Goal: Task Accomplishment & Management: Complete application form

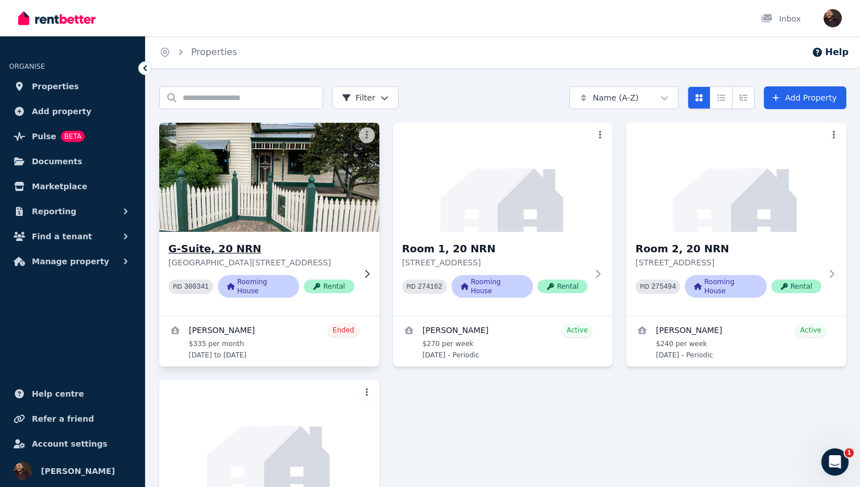
click at [308, 155] on img at bounding box center [269, 177] width 231 height 115
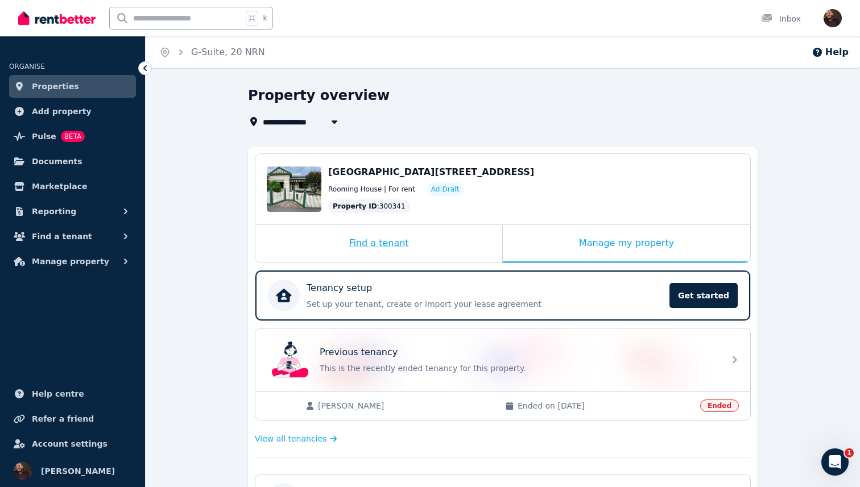
click at [411, 246] on div "Find a tenant" at bounding box center [378, 244] width 247 height 38
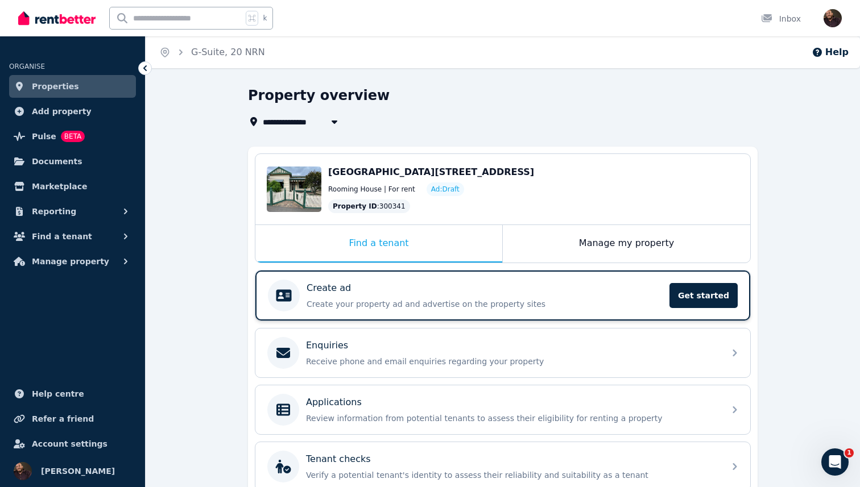
click at [391, 312] on div "Create ad Create your property ad and advertise on the property sites Get start…" at bounding box center [502, 296] width 495 height 50
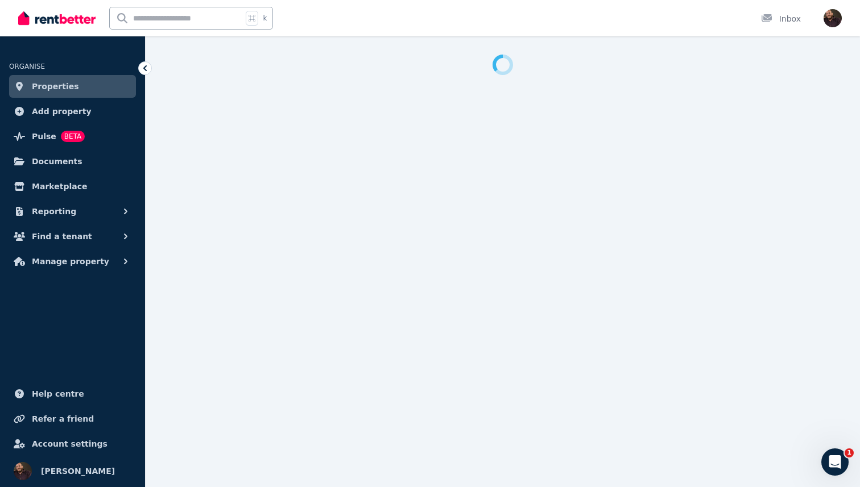
select select "***"
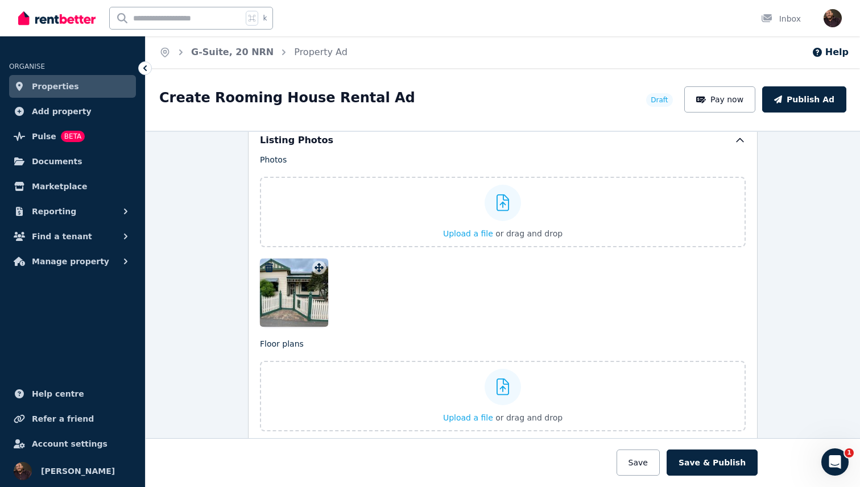
scroll to position [1380, 0]
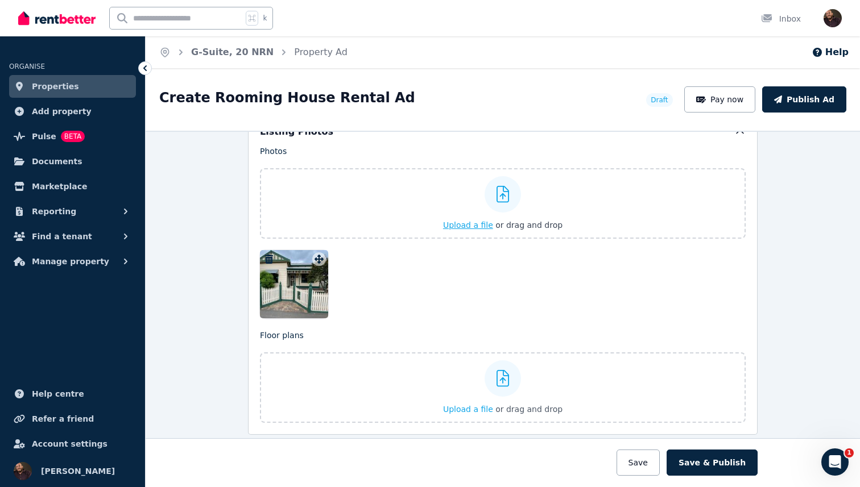
click at [486, 231] on div "Upload a file or drag and drop" at bounding box center [502, 203] width 119 height 68
click at [0, 0] on input "Upload a file or drag and drop" at bounding box center [0, 0] width 0 height 0
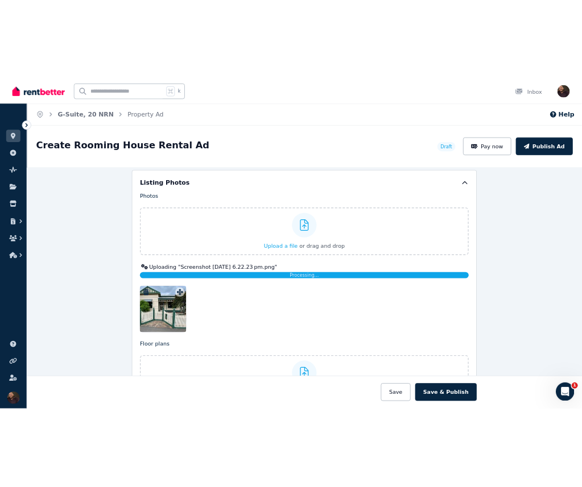
scroll to position [0, 0]
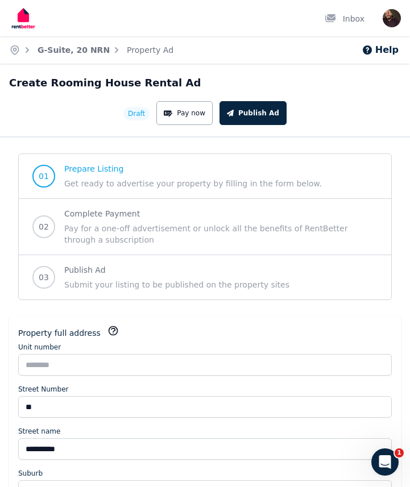
click at [0, 322] on html "**********" at bounding box center [205, 243] width 410 height 487
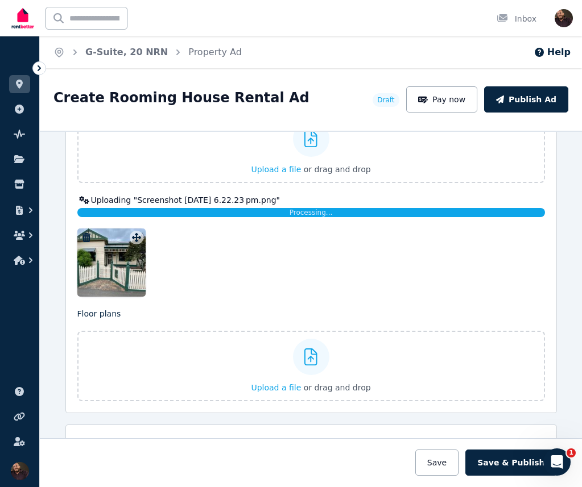
scroll to position [1451, 0]
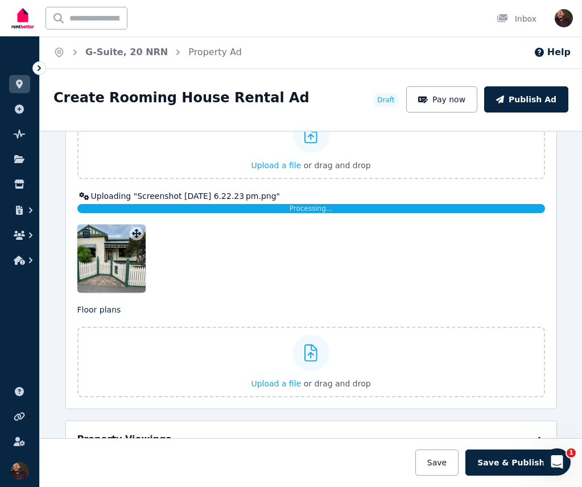
click at [229, 279] on div at bounding box center [310, 259] width 467 height 68
click at [115, 262] on div at bounding box center [111, 259] width 68 height 68
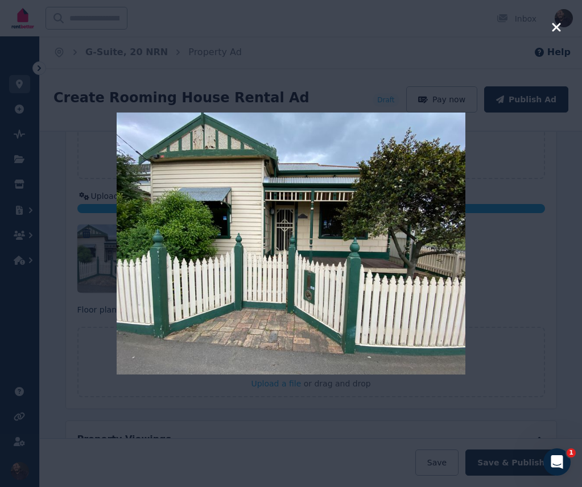
click at [507, 245] on div at bounding box center [291, 243] width 582 height 487
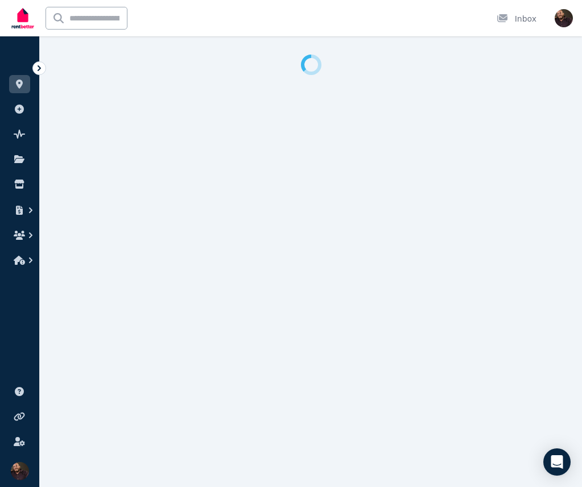
select select "***"
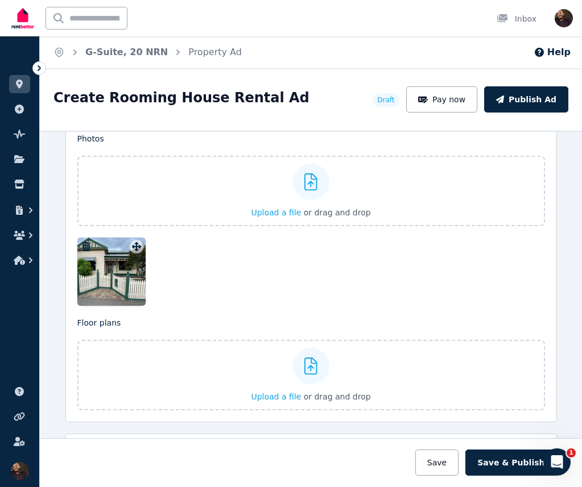
scroll to position [1400, 0]
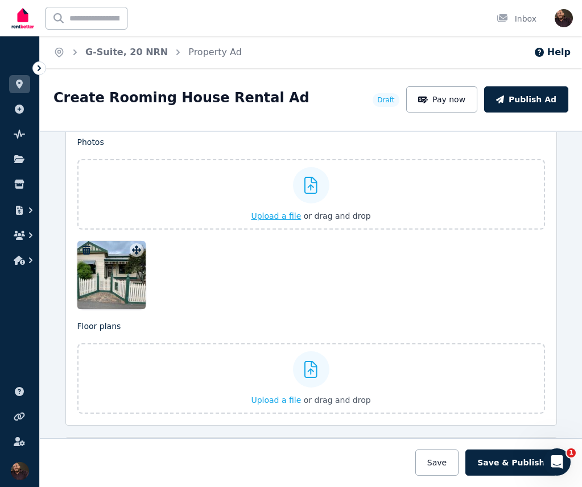
click at [294, 214] on div "Upload a file or drag and drop" at bounding box center [310, 194] width 119 height 68
click at [0, 0] on input "Upload a file or drag and drop" at bounding box center [0, 0] width 0 height 0
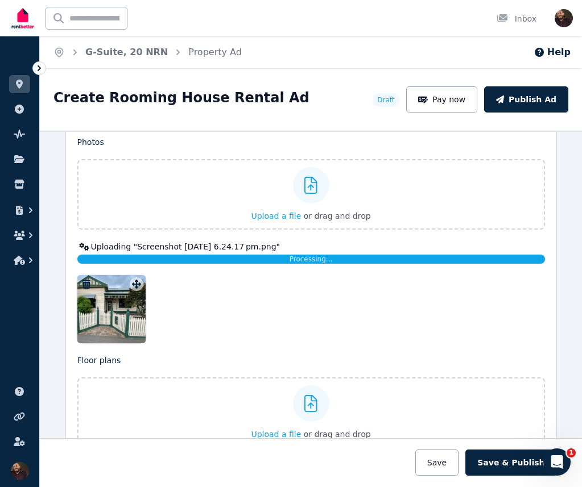
click at [234, 289] on div at bounding box center [310, 309] width 467 height 68
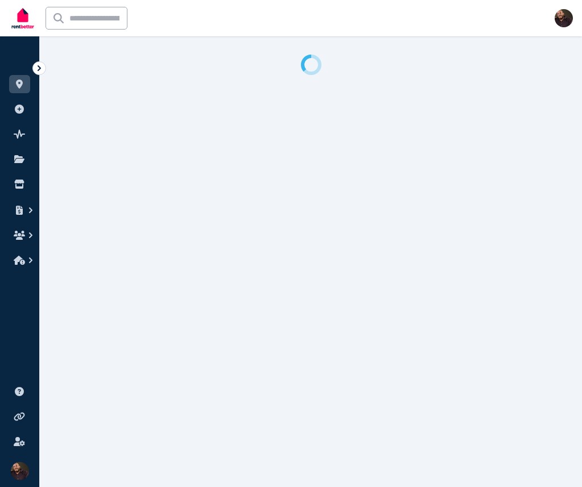
select select "***"
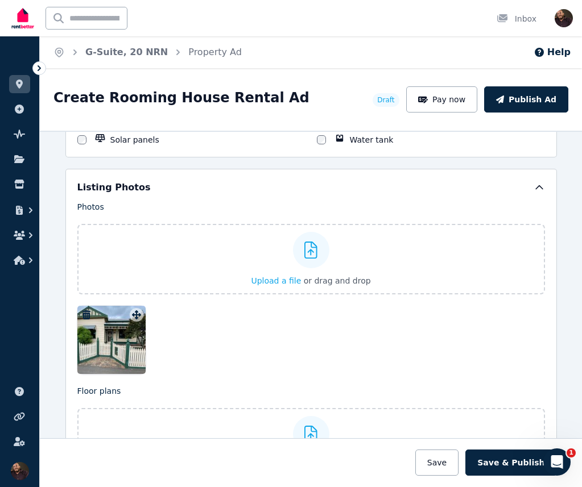
scroll to position [1330, 0]
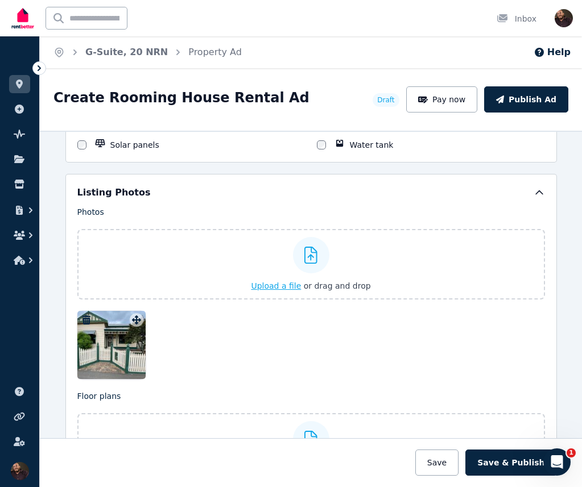
click at [298, 280] on button "Upload a file or drag and drop" at bounding box center [310, 285] width 119 height 11
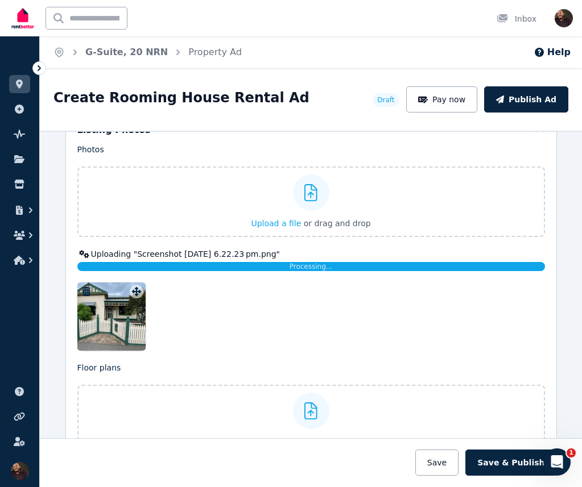
scroll to position [1390, 0]
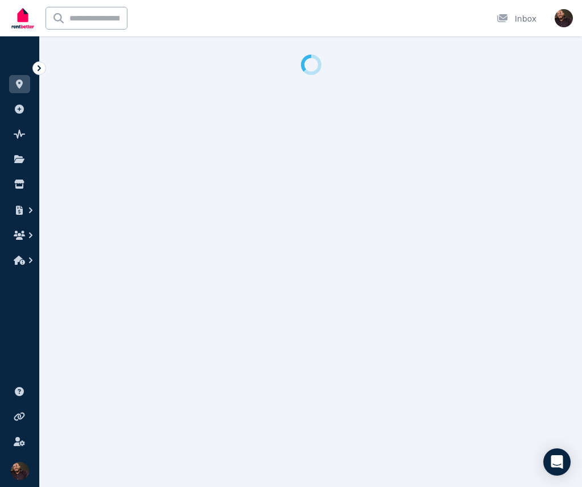
select select "***"
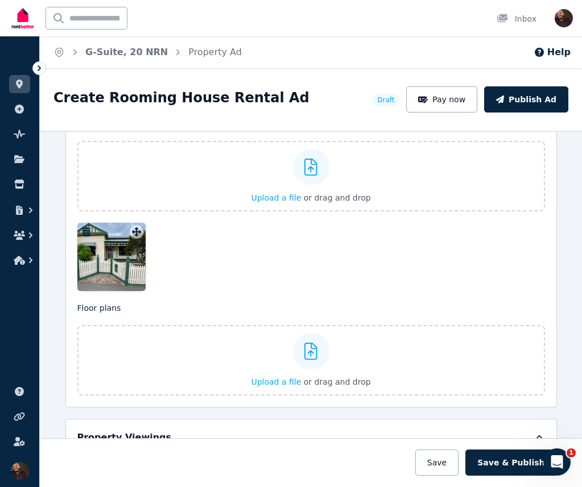
scroll to position [1421, 0]
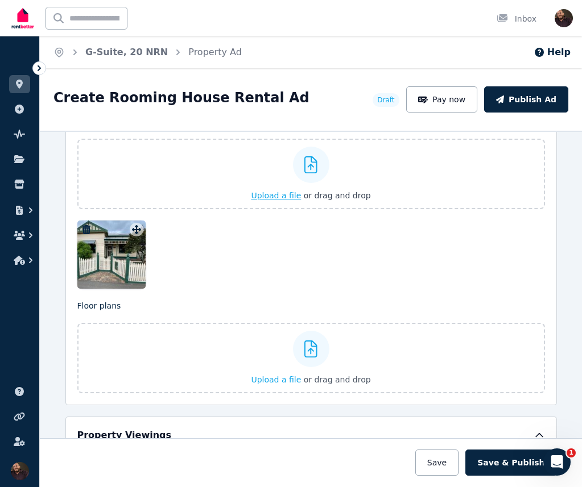
click at [309, 190] on button "Upload a file or drag and drop" at bounding box center [310, 195] width 119 height 11
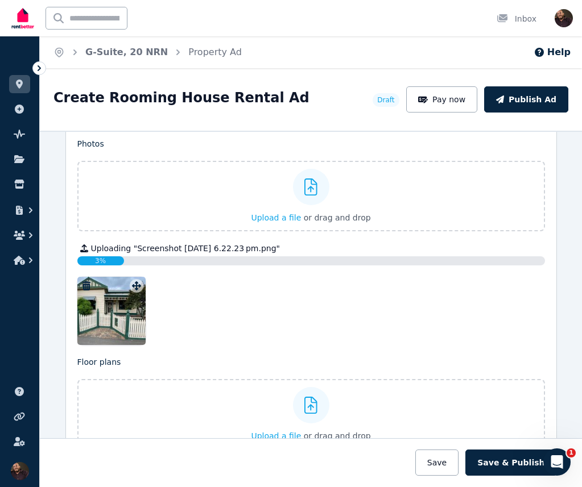
scroll to position [1356, 0]
